Goal: Information Seeking & Learning: Learn about a topic

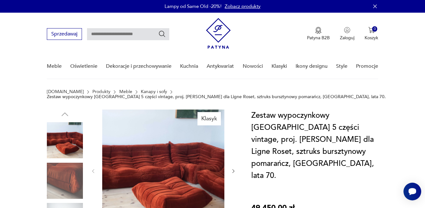
click at [141, 92] on link "Kanapy i sofy" at bounding box center [154, 91] width 26 height 5
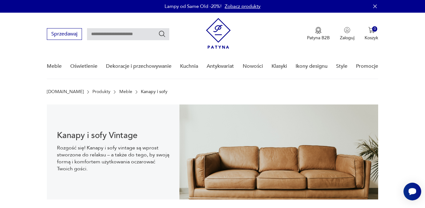
click at [125, 36] on input "text" at bounding box center [128, 34] width 82 height 12
type input "****"
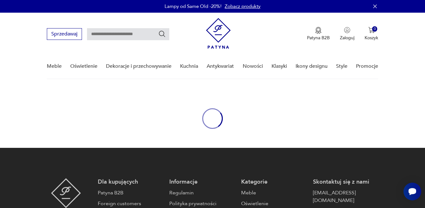
type input "****"
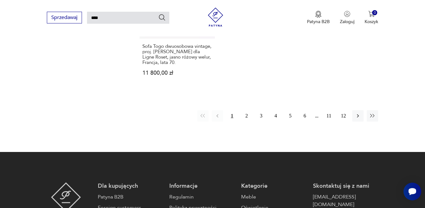
scroll to position [873, 0]
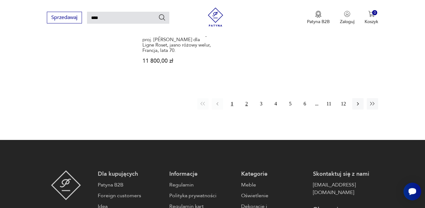
click at [246, 98] on button "2" at bounding box center [246, 103] width 11 height 11
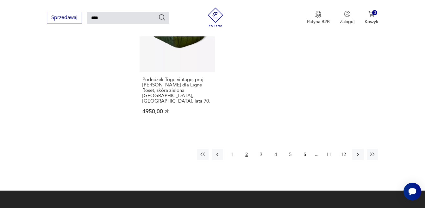
scroll to position [854, 0]
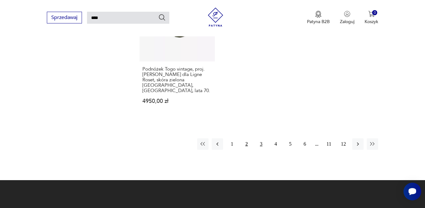
click at [262, 138] on button "3" at bounding box center [260, 143] width 11 height 11
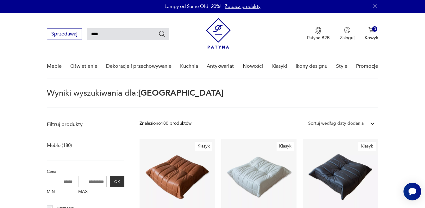
click at [134, 36] on input "****" at bounding box center [128, 34] width 82 height 12
type input "*"
type input "*****"
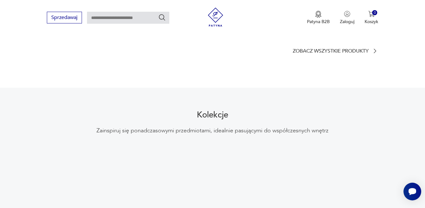
scroll to position [633, 0]
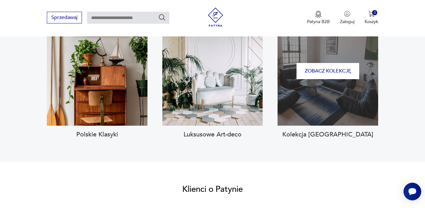
click at [332, 92] on div "Zobacz kolekcję" at bounding box center [327, 70] width 101 height 109
click at [327, 63] on button "Zobacz kolekcję" at bounding box center [327, 71] width 63 height 16
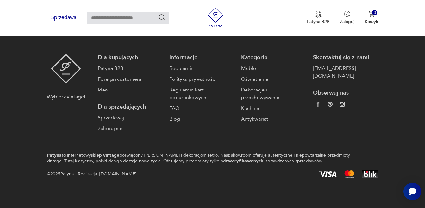
type input "****"
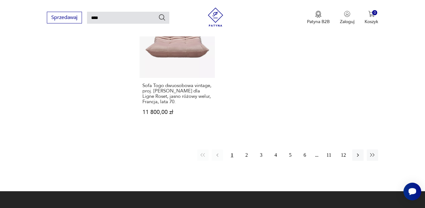
scroll to position [820, 0]
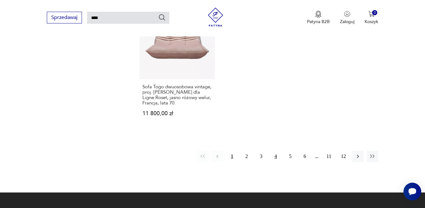
click at [276, 151] on button "4" at bounding box center [275, 156] width 11 height 11
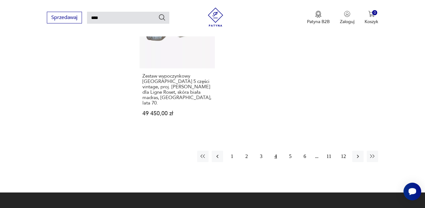
scroll to position [877, 0]
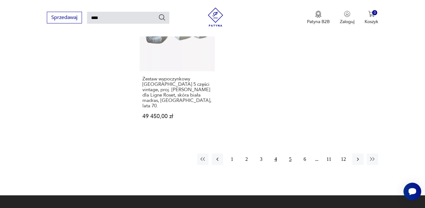
click at [286, 153] on button "5" at bounding box center [289, 158] width 11 height 11
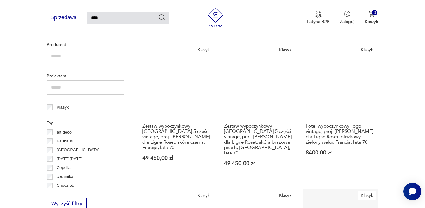
scroll to position [244, 0]
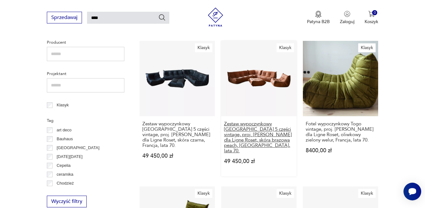
click at [260, 121] on h3 "Zestaw wypoczynkowy [GEOGRAPHIC_DATA] 5 części vintage, proj. [PERSON_NAME] dla…" at bounding box center [259, 137] width 70 height 32
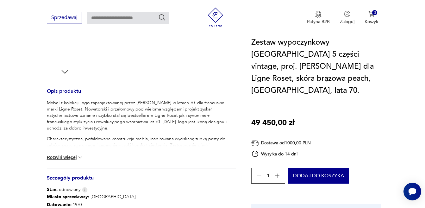
scroll to position [221, 0]
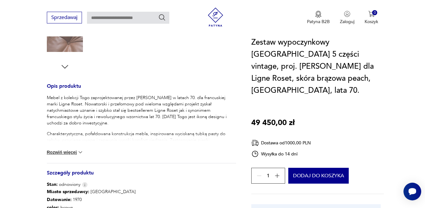
click at [59, 151] on button "Rozwiń więcej" at bounding box center [65, 152] width 37 height 6
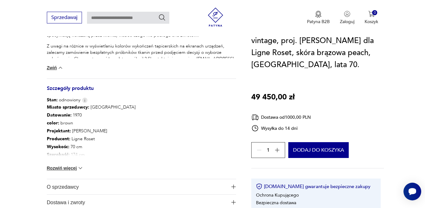
scroll to position [443, 0]
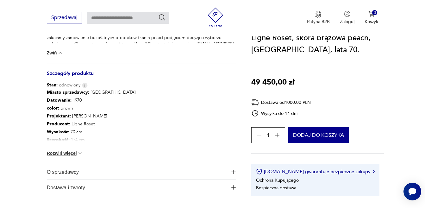
click at [80, 152] on img at bounding box center [80, 153] width 6 height 6
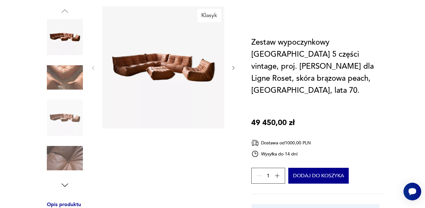
scroll to position [32, 0]
